Goal: Task Accomplishment & Management: Manage account settings

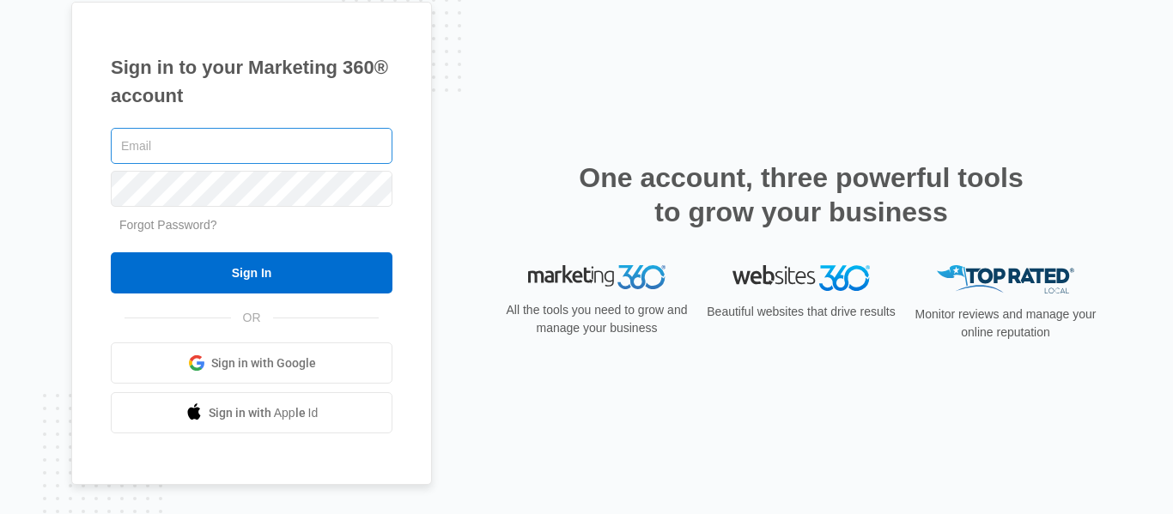
click at [153, 129] on input "text" at bounding box center [252, 146] width 282 height 36
type input "[EMAIL_ADDRESS][DOMAIN_NAME]"
click at [111, 253] on input "Sign In" at bounding box center [252, 273] width 282 height 41
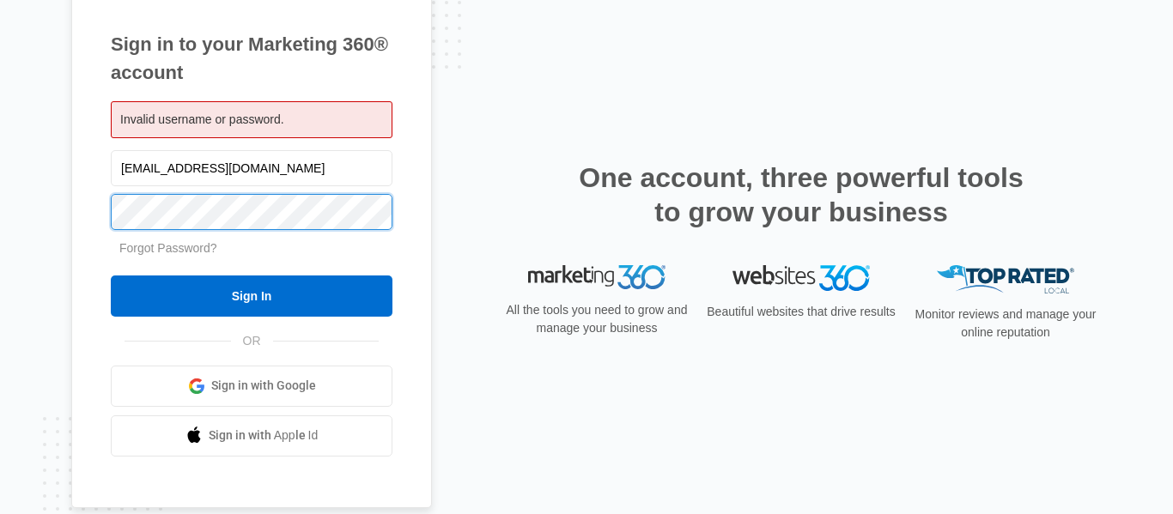
click at [111, 276] on input "Sign In" at bounding box center [252, 296] width 282 height 41
